Goal: Task Accomplishment & Management: Complete application form

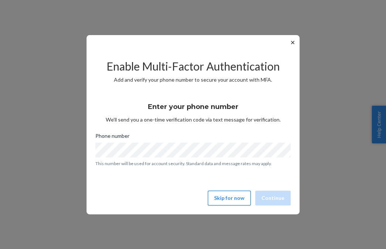
click at [234, 201] on button "Skip for now" at bounding box center [229, 198] width 43 height 15
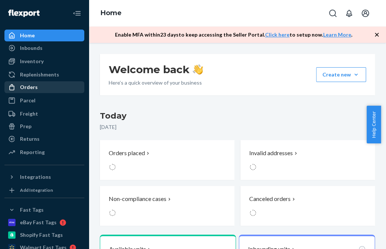
click at [40, 84] on div "Orders" at bounding box center [44, 87] width 78 height 10
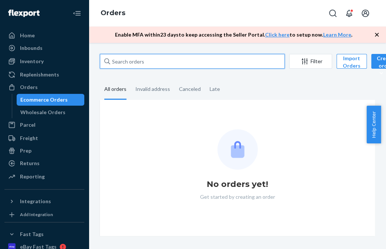
click at [149, 64] on input "text" at bounding box center [192, 61] width 185 height 15
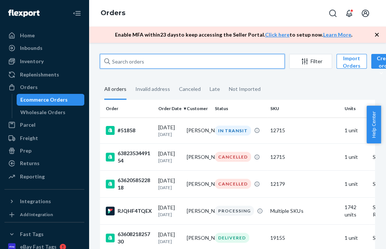
paste input "6369976090818"
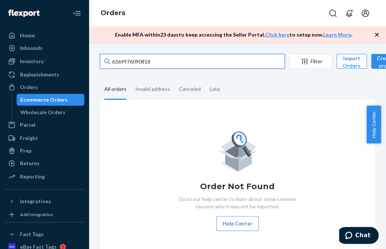
drag, startPoint x: 158, startPoint y: 61, endPoint x: 111, endPoint y: 61, distance: 47.6
click at [111, 61] on input "6369976090818" at bounding box center [192, 61] width 185 height 15
paste input "-1"
type input "6369976090818-1"
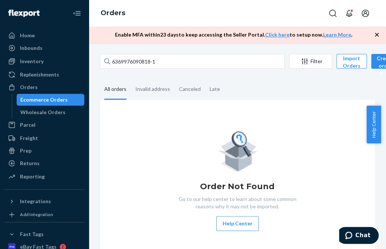
click at [377, 34] on icon "button" at bounding box center [376, 35] width 4 height 4
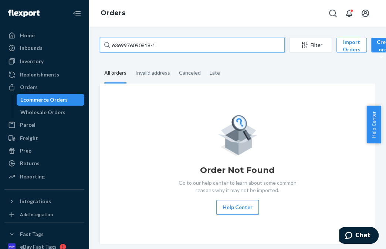
click at [193, 48] on input "6369976090818-1" at bounding box center [192, 45] width 185 height 15
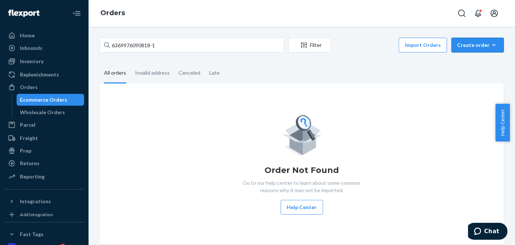
click at [385, 41] on div "Create order" at bounding box center [478, 44] width 41 height 7
click at [385, 64] on span "Ecommerce order" at bounding box center [483, 62] width 46 height 5
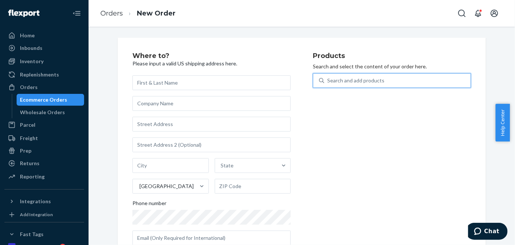
click at [333, 80] on div "Search and add products" at bounding box center [356, 80] width 57 height 7
click at [328, 80] on input "0 results available. Use Up and Down to choose options, press Enter to select t…" at bounding box center [328, 80] width 1 height 7
paste input "11800-1"
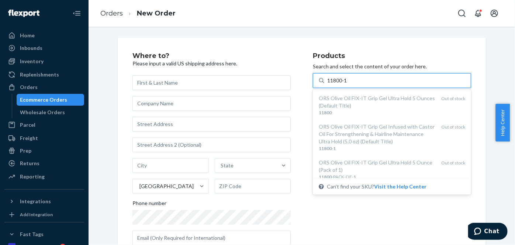
type input "11800-1"
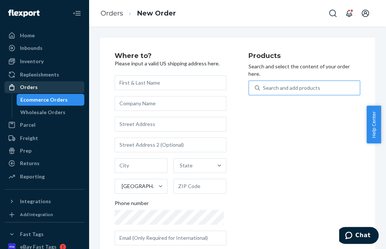
click at [68, 86] on div "Orders" at bounding box center [44, 87] width 78 height 10
